Goal: Understand process/instructions: Learn how to perform a task or action

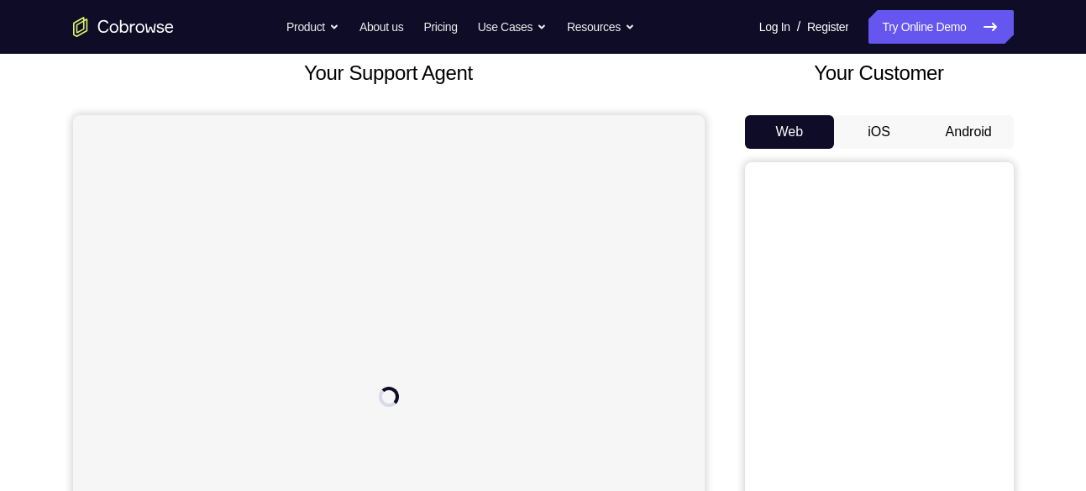
scroll to position [102, 0]
click at [956, 133] on button "Android" at bounding box center [969, 133] width 90 height 34
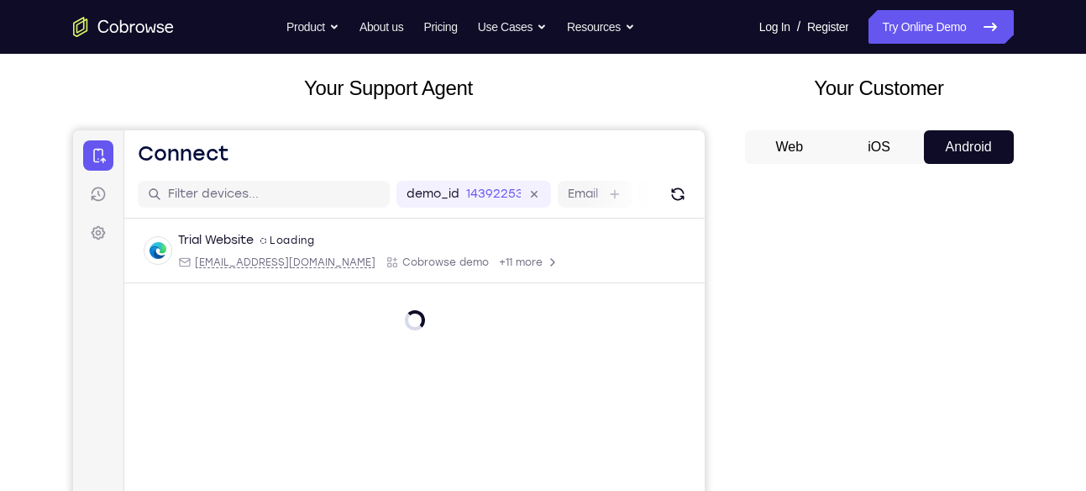
scroll to position [87, 0]
click at [101, 160] on icon at bounding box center [98, 157] width 13 height 14
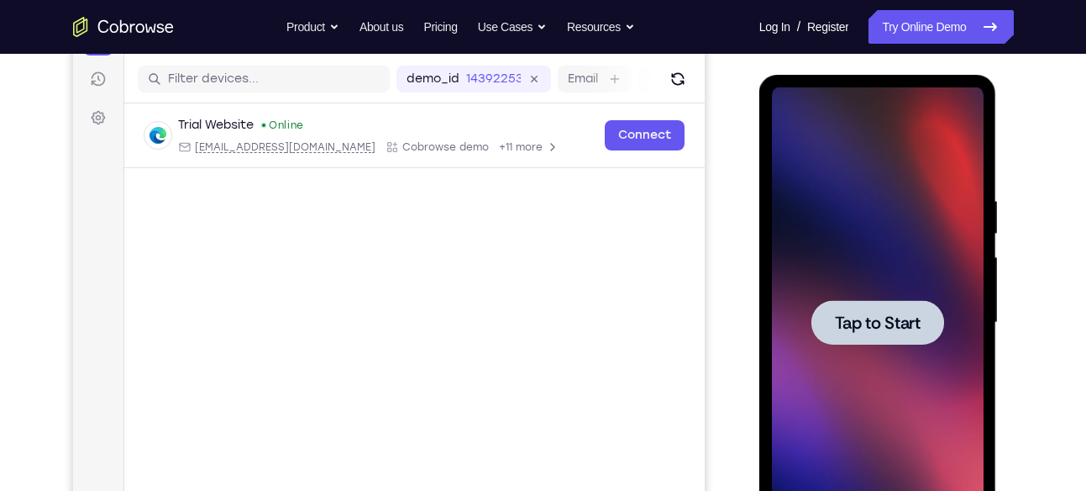
scroll to position [0, 0]
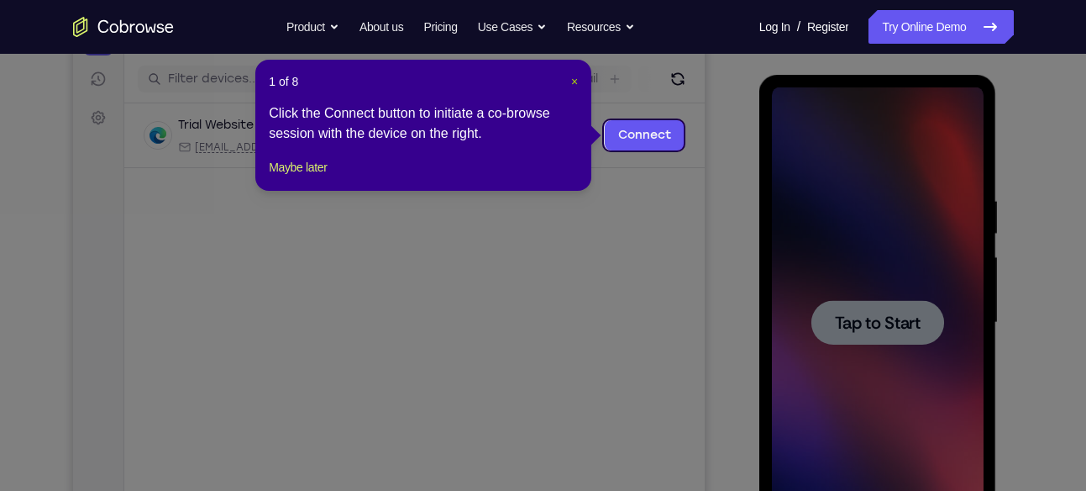
click at [575, 81] on span "×" at bounding box center [574, 81] width 7 height 13
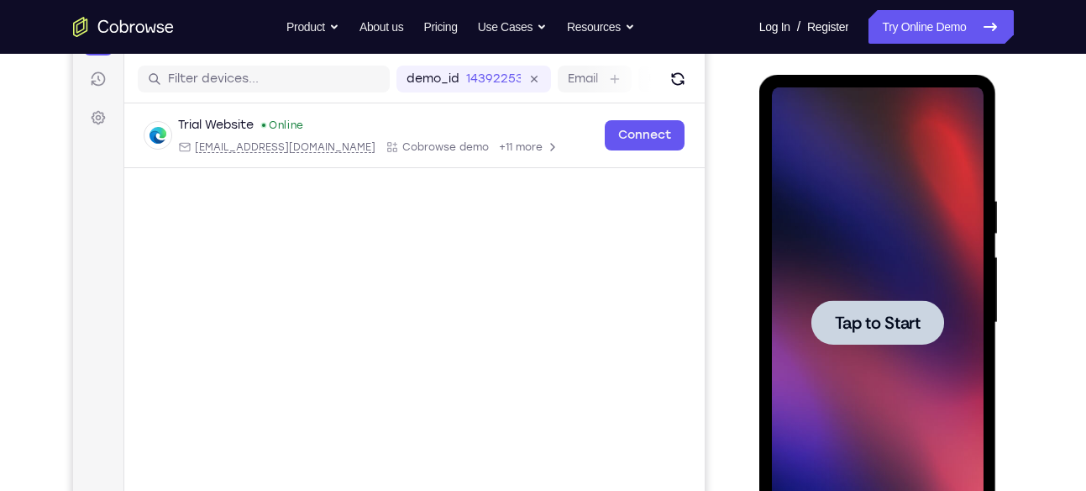
click at [862, 321] on span "Tap to Start" at bounding box center [878, 322] width 86 height 17
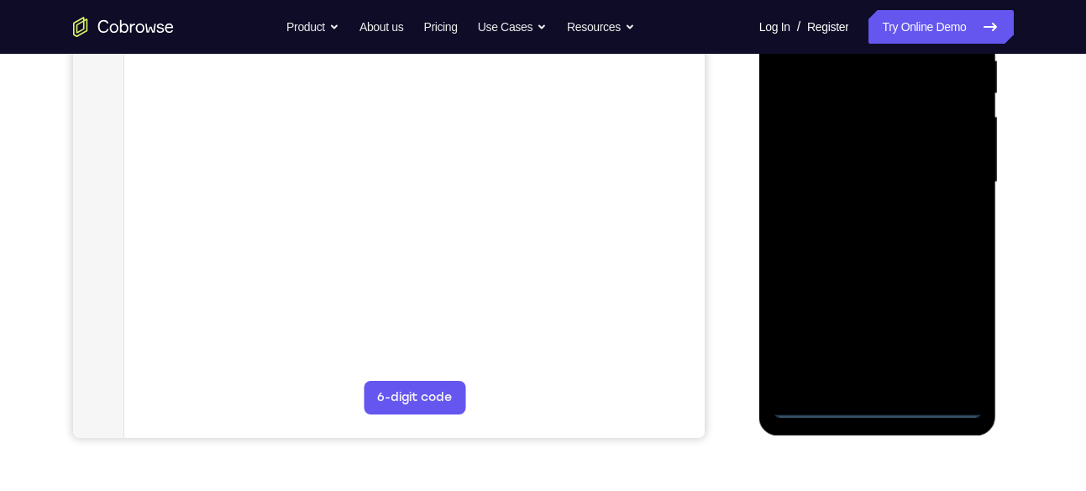
scroll to position [344, 0]
click at [874, 397] on div at bounding box center [878, 181] width 212 height 470
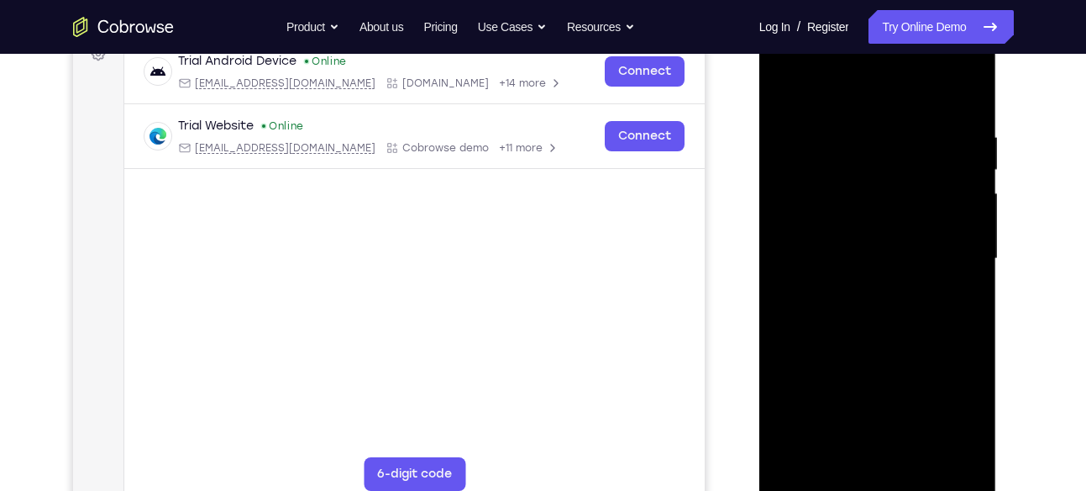
scroll to position [284, 0]
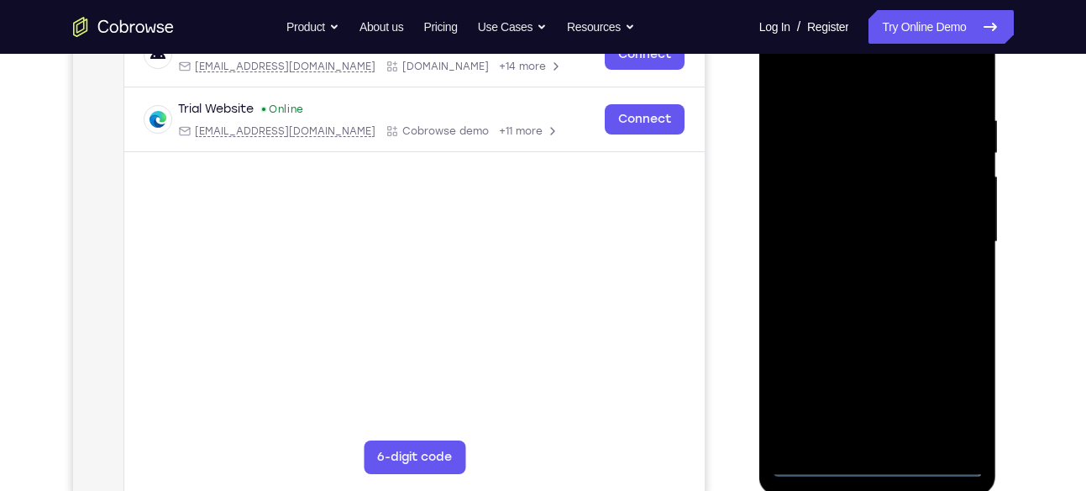
click at [877, 465] on div at bounding box center [878, 242] width 212 height 470
click at [953, 395] on div at bounding box center [878, 242] width 212 height 470
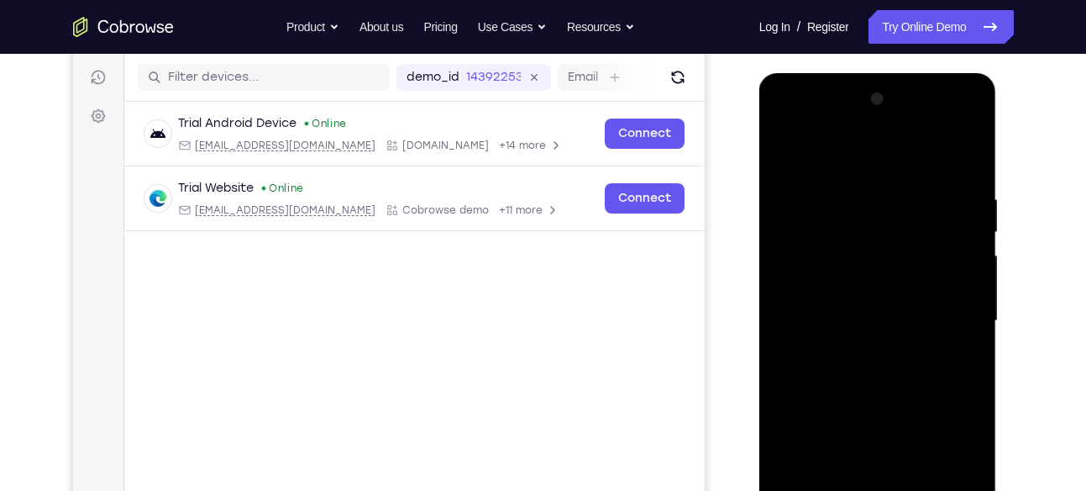
scroll to position [206, 0]
click at [868, 155] on div at bounding box center [878, 320] width 212 height 470
click at [953, 307] on div at bounding box center [878, 320] width 212 height 470
click at [946, 309] on div at bounding box center [878, 320] width 212 height 470
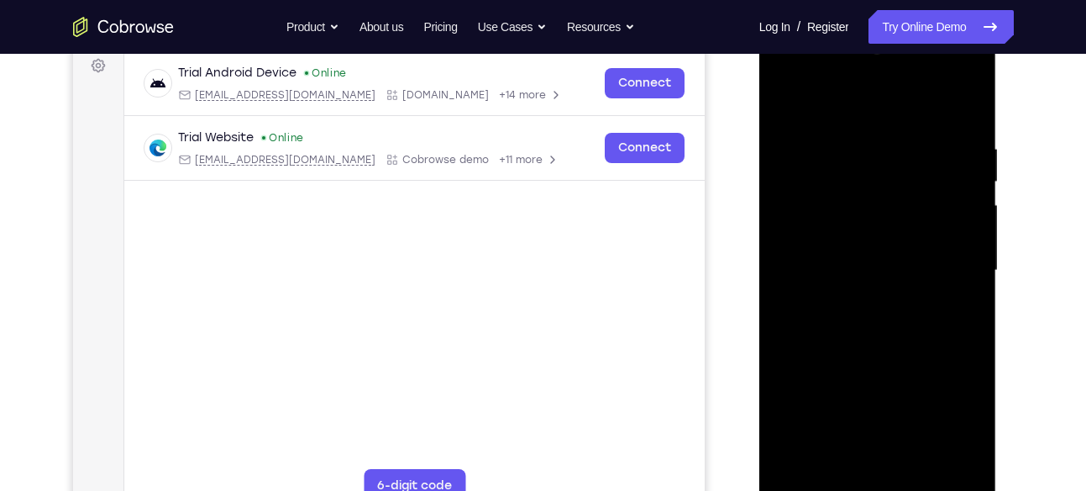
click at [942, 255] on div at bounding box center [878, 270] width 212 height 470
click at [871, 273] on span "Tap to Start" at bounding box center [878, 270] width 86 height 17
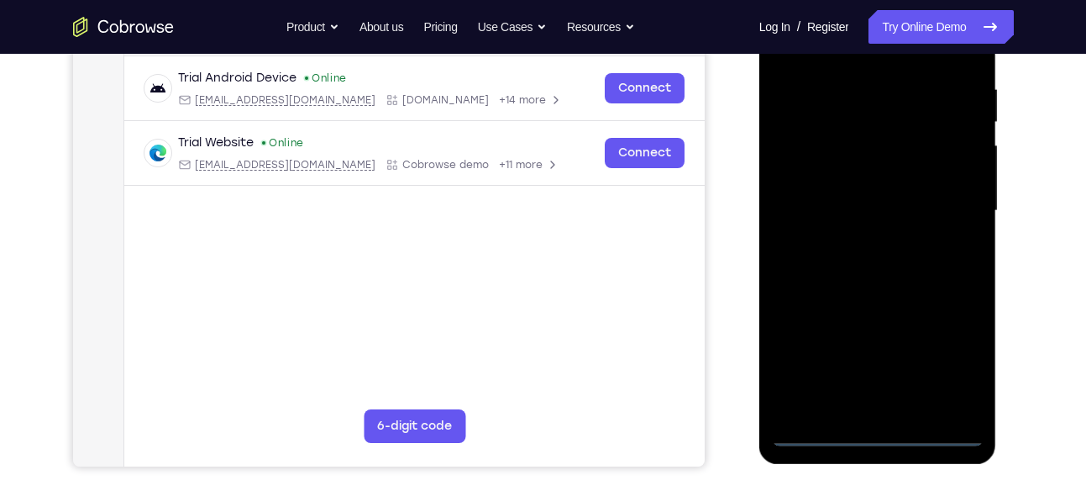
click at [878, 431] on div at bounding box center [878, 211] width 212 height 470
click at [932, 356] on div at bounding box center [878, 211] width 212 height 470
click at [956, 353] on div at bounding box center [878, 211] width 212 height 470
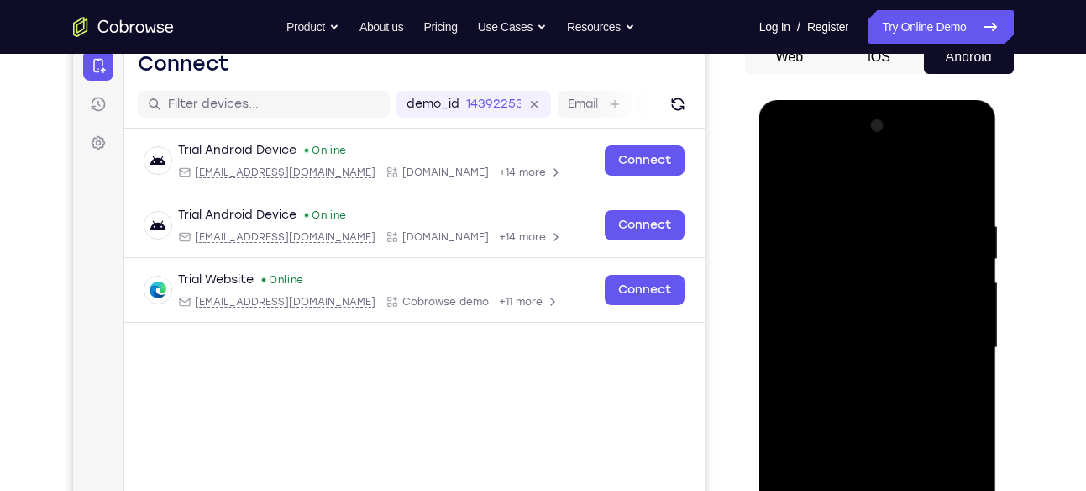
scroll to position [234, 0]
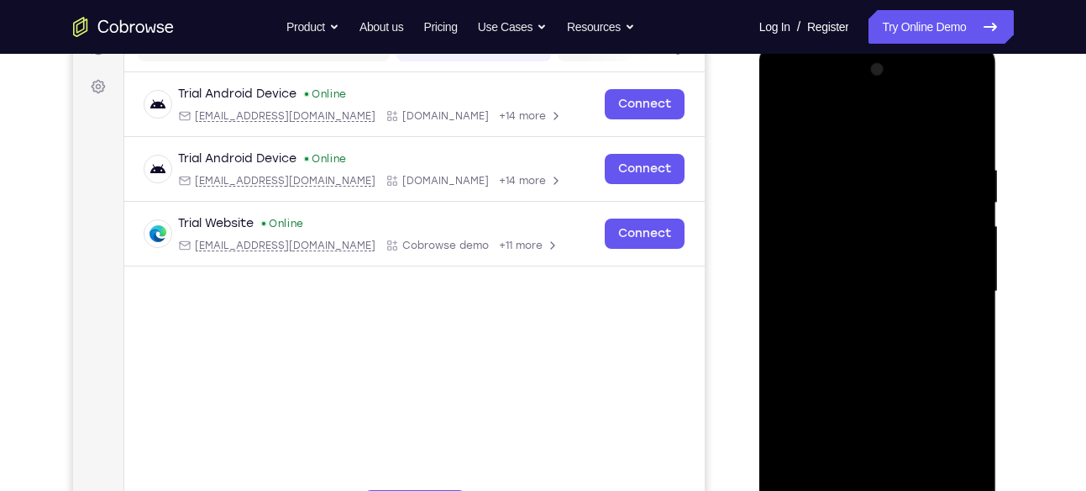
click at [868, 133] on div at bounding box center [878, 291] width 212 height 470
click at [825, 123] on div at bounding box center [878, 291] width 212 height 470
click at [953, 286] on div at bounding box center [878, 291] width 212 height 470
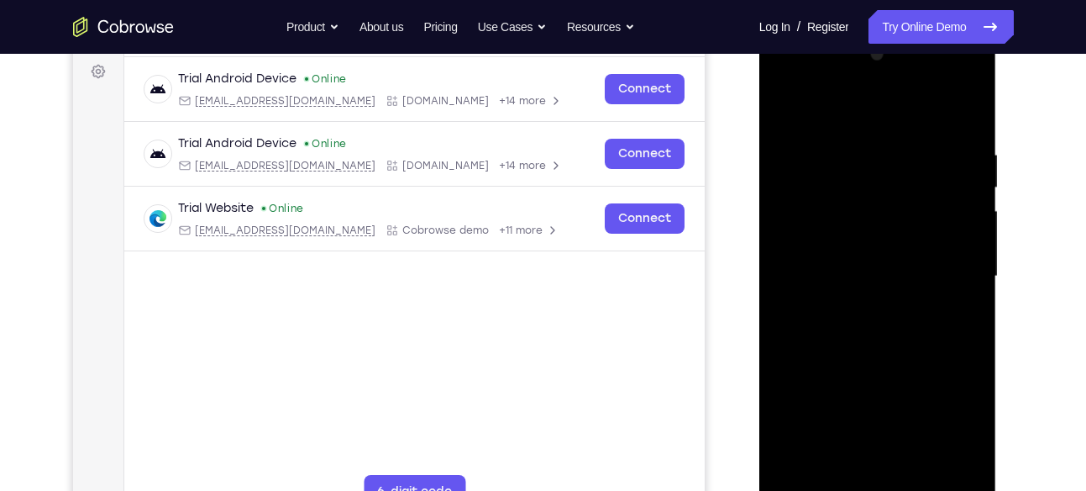
scroll to position [250, 0]
click at [856, 303] on div at bounding box center [878, 275] width 212 height 470
click at [854, 301] on div at bounding box center [878, 275] width 212 height 470
click at [856, 351] on div at bounding box center [878, 275] width 212 height 470
click at [879, 259] on div at bounding box center [878, 275] width 212 height 470
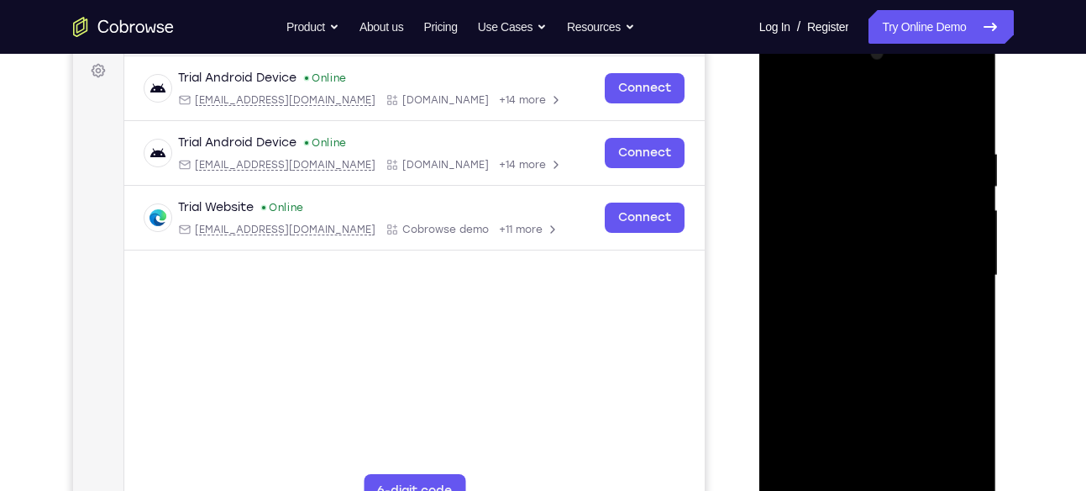
click at [841, 275] on div at bounding box center [878, 275] width 212 height 470
click at [853, 255] on div at bounding box center [878, 275] width 212 height 470
click at [850, 289] on div at bounding box center [878, 275] width 212 height 470
click at [872, 365] on div at bounding box center [878, 275] width 212 height 470
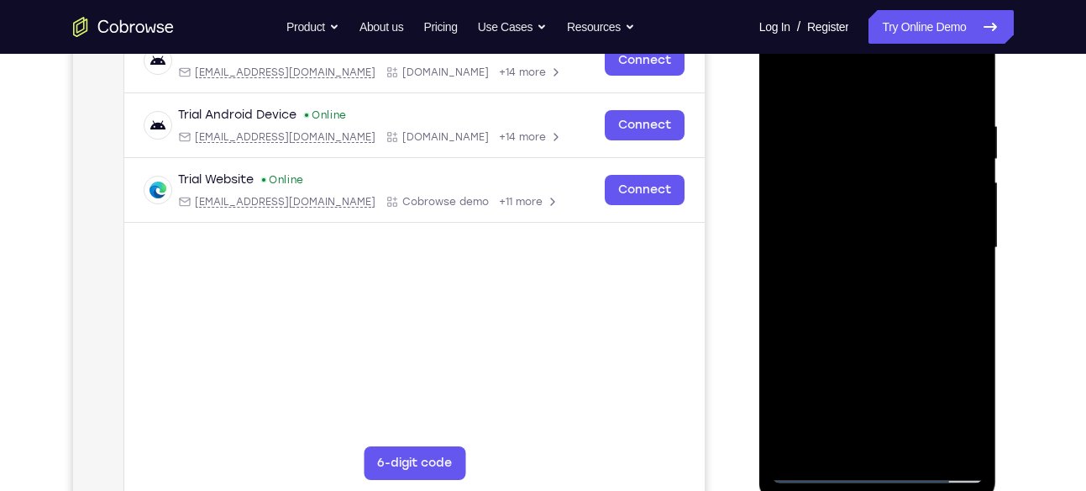
scroll to position [279, 0]
click at [905, 202] on div at bounding box center [878, 247] width 212 height 470
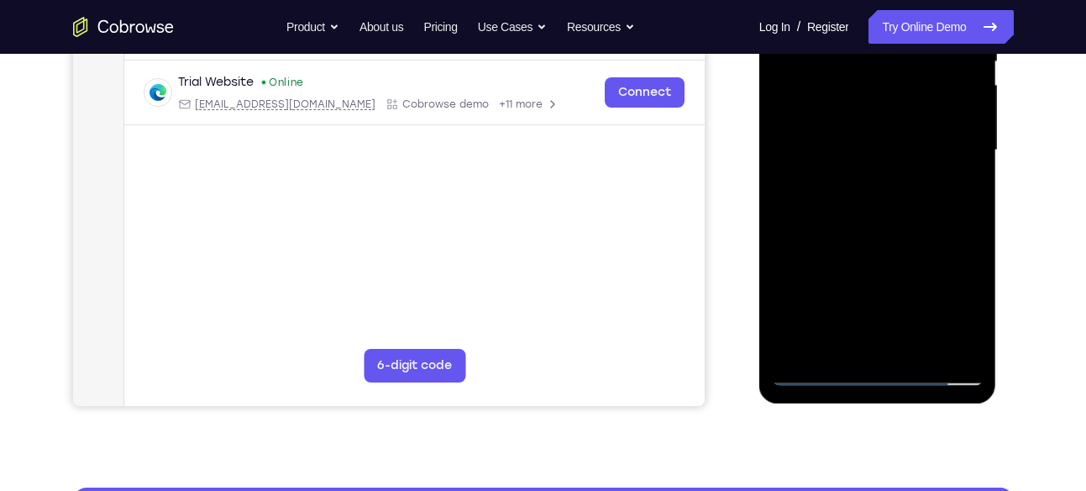
scroll to position [381, 0]
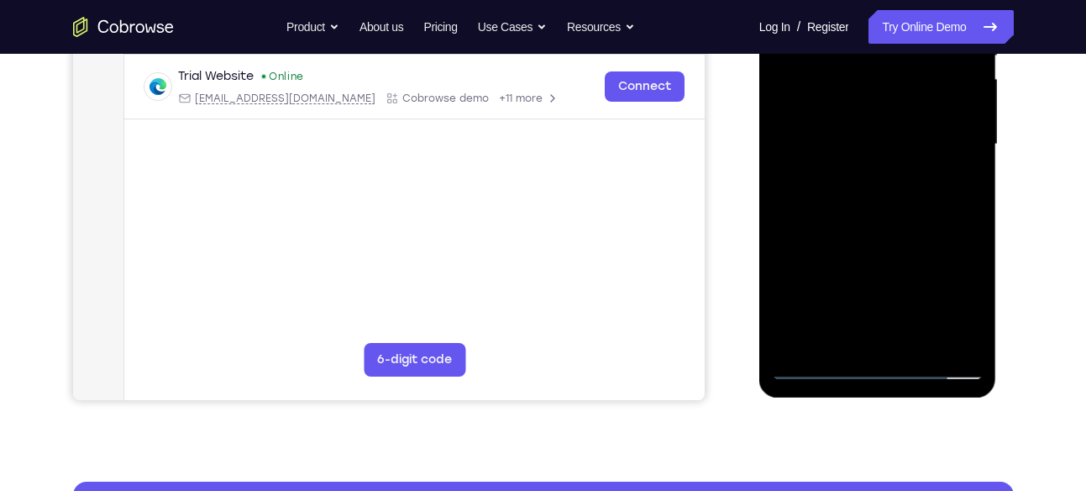
drag, startPoint x: 884, startPoint y: 326, endPoint x: 911, endPoint y: 207, distance: 122.1
click at [911, 207] on div at bounding box center [878, 144] width 212 height 470
click at [888, 328] on div at bounding box center [878, 144] width 212 height 470
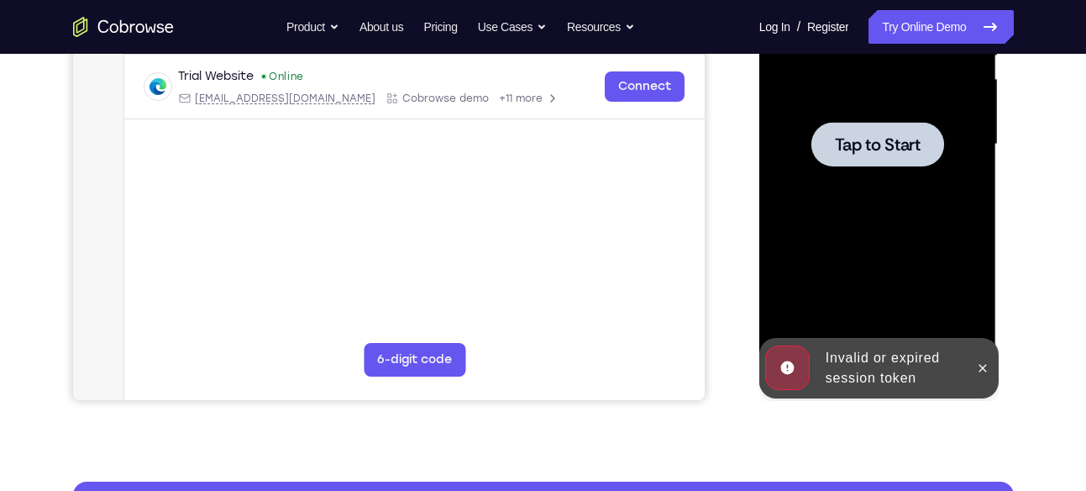
click at [884, 143] on span "Tap to Start" at bounding box center [878, 144] width 86 height 17
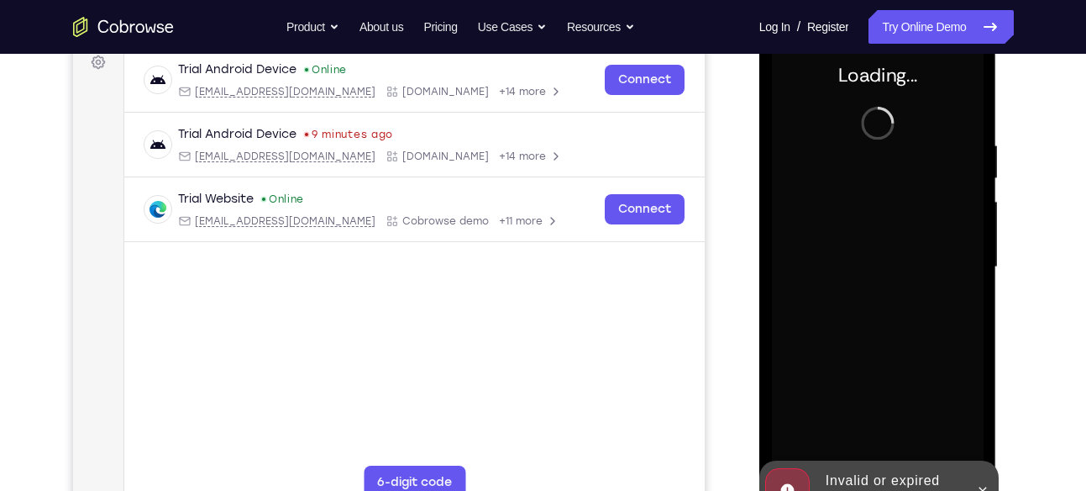
scroll to position [255, 0]
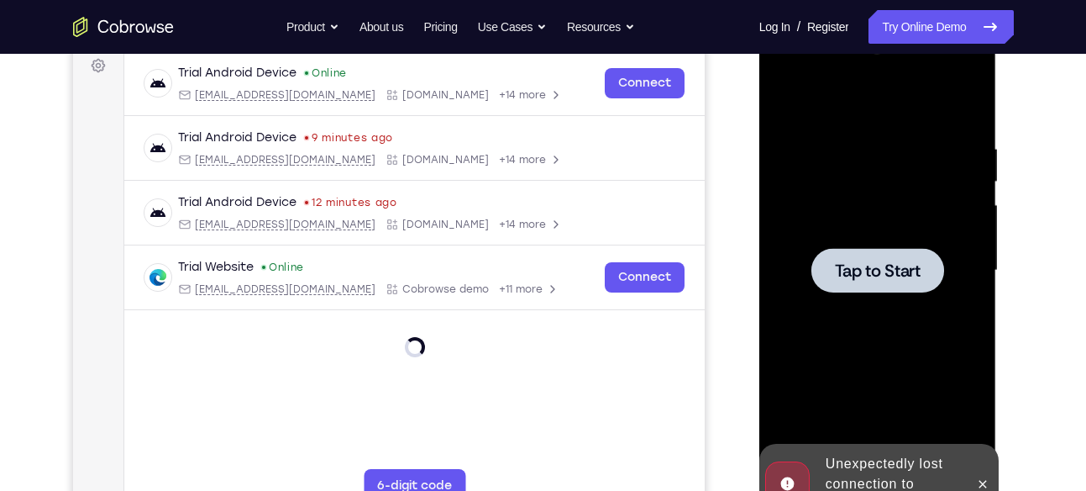
click at [864, 257] on div at bounding box center [877, 270] width 133 height 45
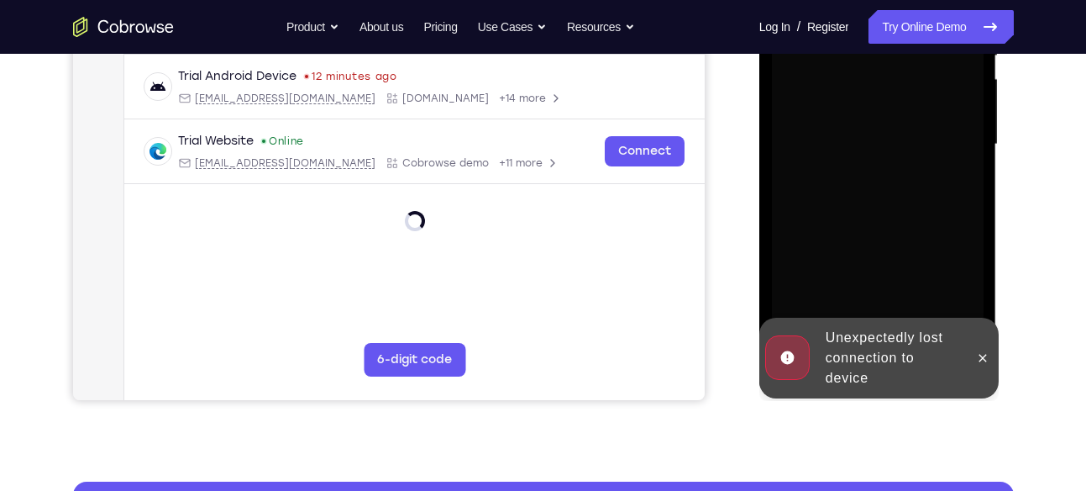
scroll to position [382, 0]
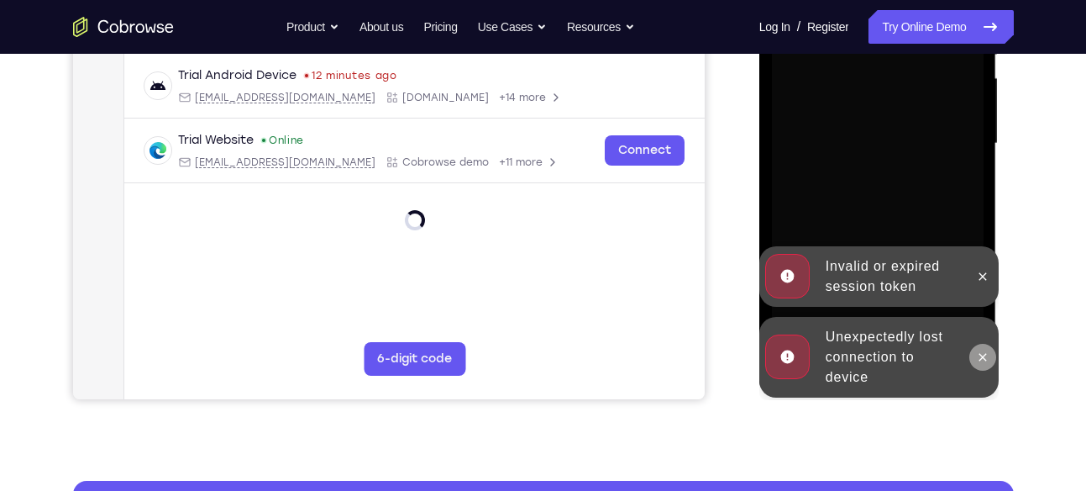
click at [979, 354] on icon at bounding box center [982, 356] width 13 height 13
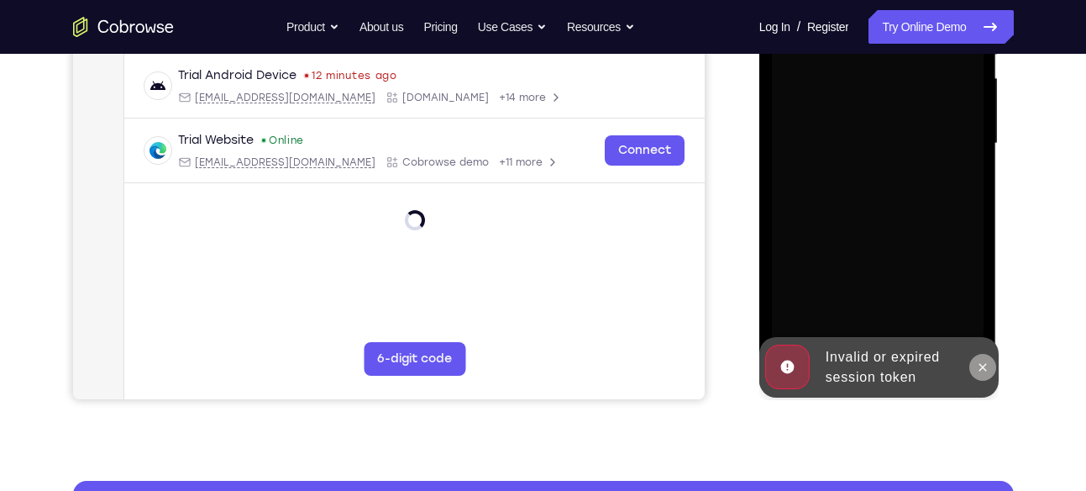
click at [987, 354] on button at bounding box center [982, 367] width 27 height 27
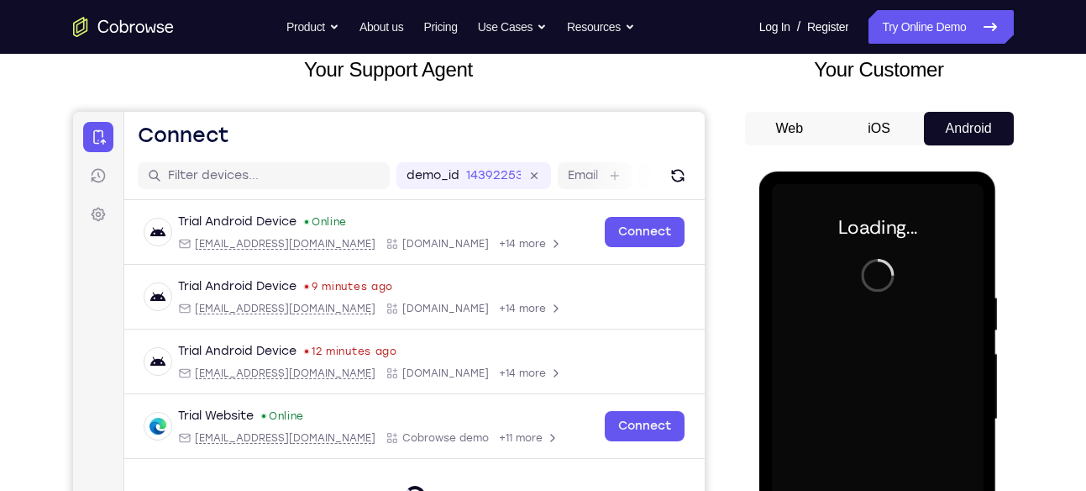
scroll to position [106, 0]
